Goal: Check status: Check status

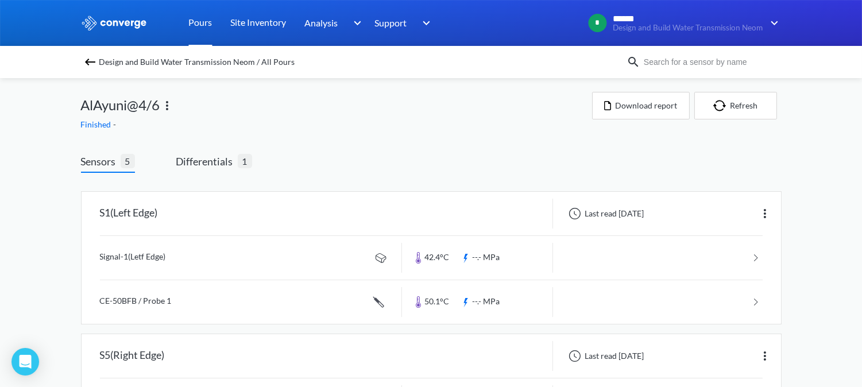
click at [196, 24] on link "Pours" at bounding box center [201, 23] width 24 height 46
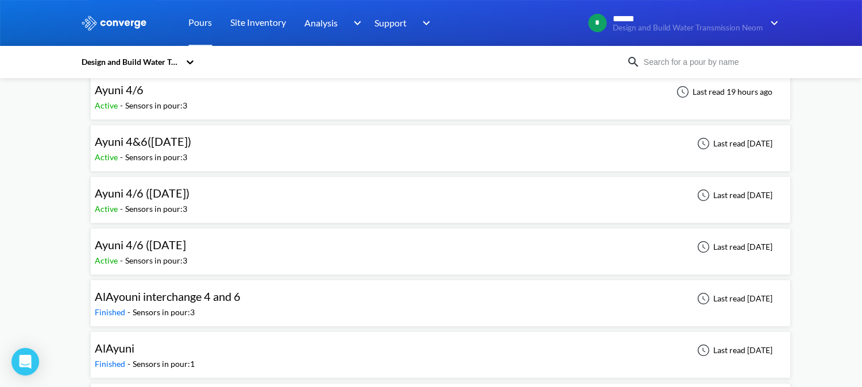
scroll to position [128, 0]
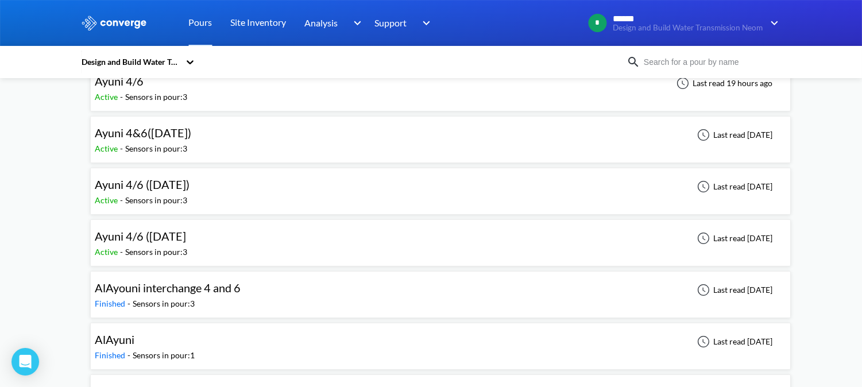
click at [273, 233] on div "Ayuni 4/6 ([DATE] Active - Sensors in pour: 3 Last read [DATE]" at bounding box center [440, 243] width 690 height 37
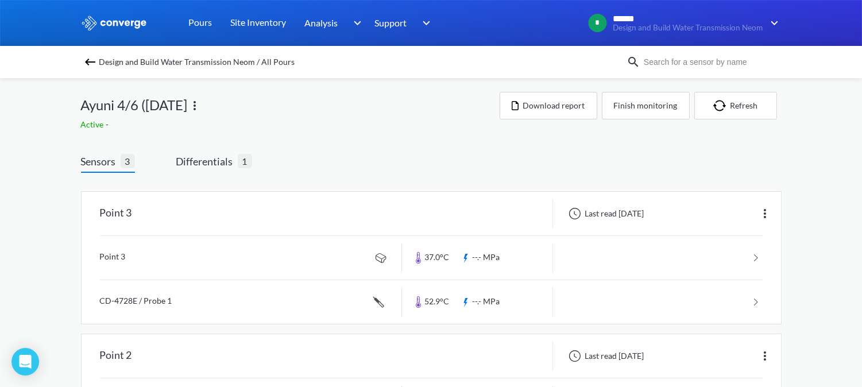
click at [202, 106] on img at bounding box center [195, 106] width 14 height 14
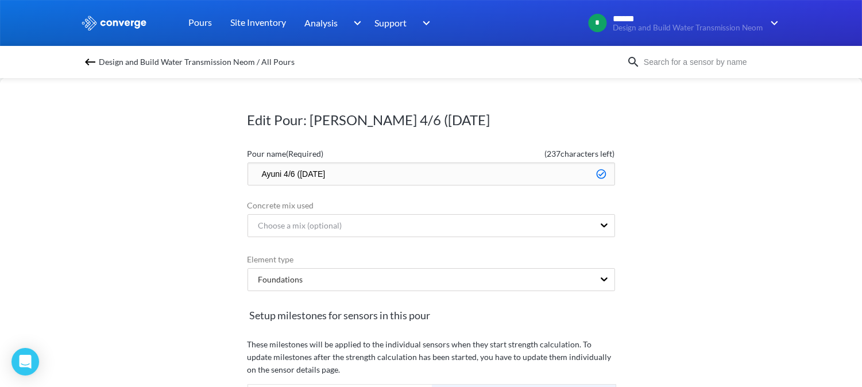
click at [209, 152] on div "Edit Pour: Ayuni 4/6 ([DATE] Pour name (Required) ( 237 characters left) Ayuni …" at bounding box center [431, 233] width 862 height 310
click at [744, 175] on div "Edit Pour: Ayuni 4/6 ([DATE] Pour name (Required) ( 237 characters left) Ayuni …" at bounding box center [431, 233] width 862 height 310
click at [90, 114] on div "Edit Pour: Ayuni 4/6 ([DATE] Pour name (Required) ( 237 characters left) Ayuni …" at bounding box center [431, 233] width 862 height 310
drag, startPoint x: 123, startPoint y: 17, endPoint x: 254, endPoint y: 6, distance: 132.0
click at [123, 18] on img at bounding box center [114, 23] width 67 height 15
